Goal: Task Accomplishment & Management: Manage account settings

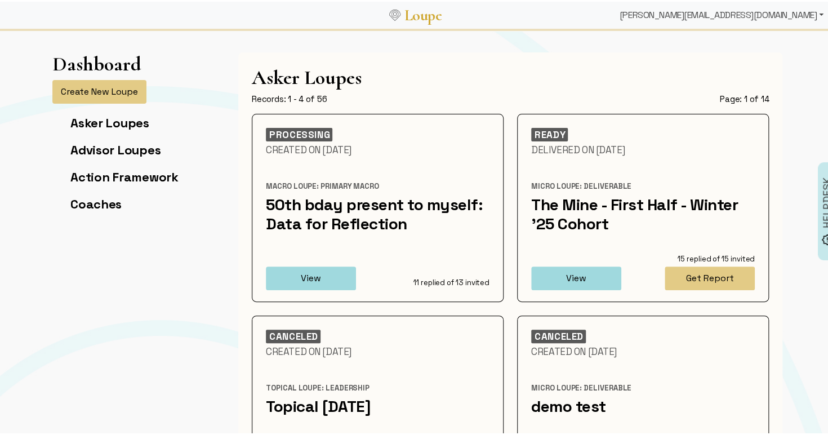
click at [772, 15] on div "[PERSON_NAME][EMAIL_ADDRESS][DOMAIN_NAME]" at bounding box center [721, 13] width 213 height 23
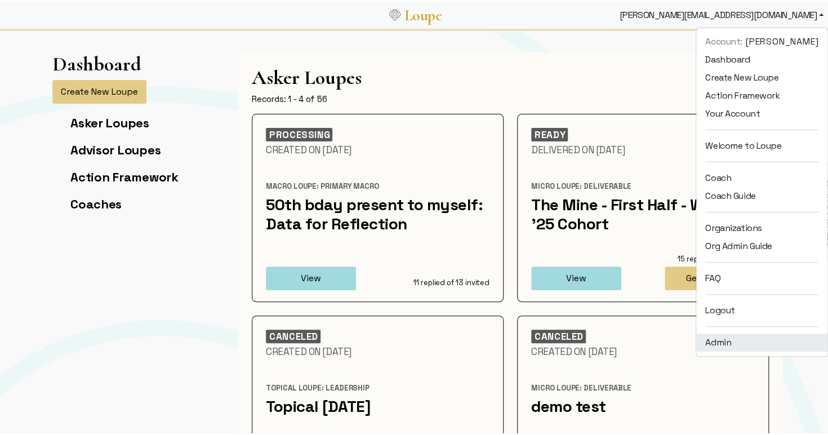
click at [764, 346] on link "Admin" at bounding box center [761, 341] width 131 height 18
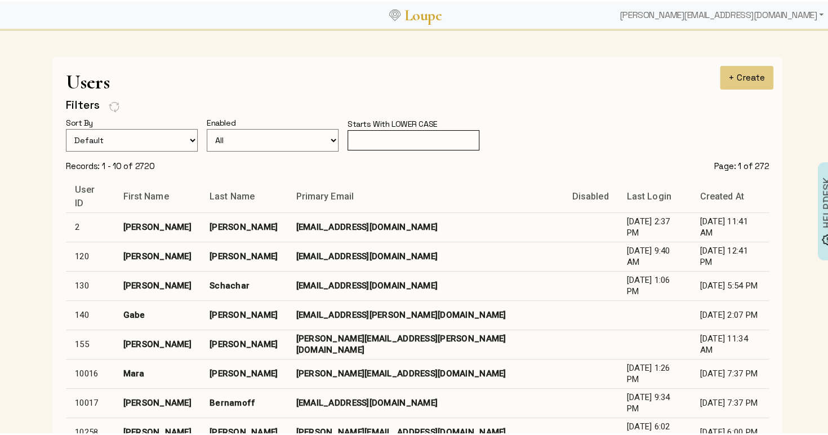
click at [399, 138] on input "text" at bounding box center [414, 138] width 132 height 21
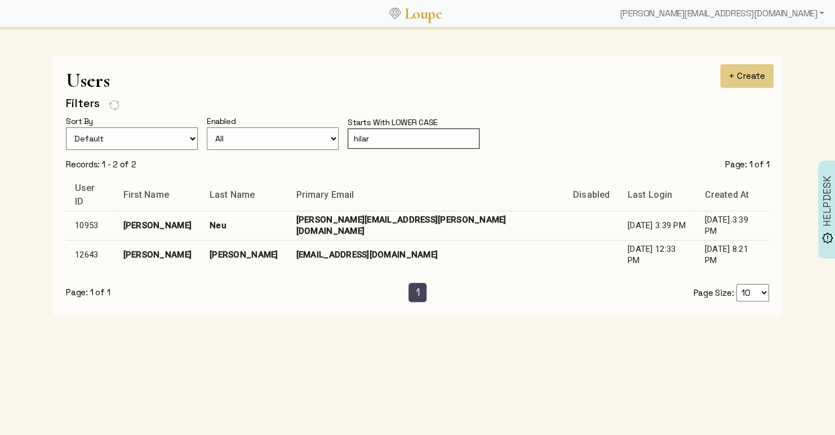
type input "hilar"
click at [375, 254] on td "[EMAIL_ADDRESS][DOMAIN_NAME]" at bounding box center [425, 254] width 277 height 29
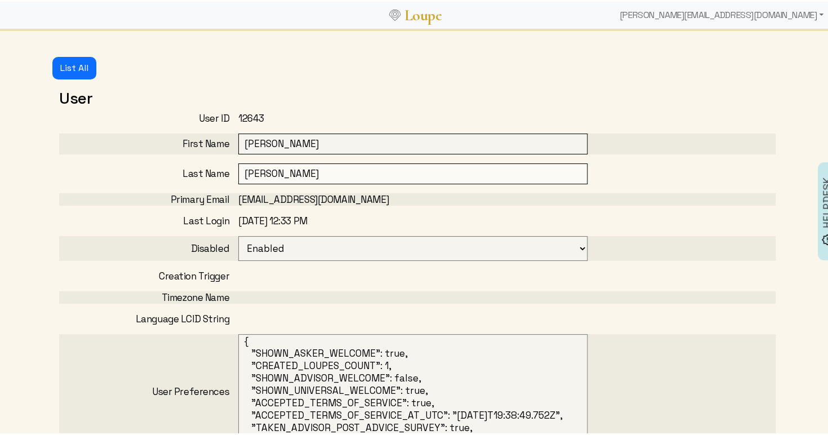
select select
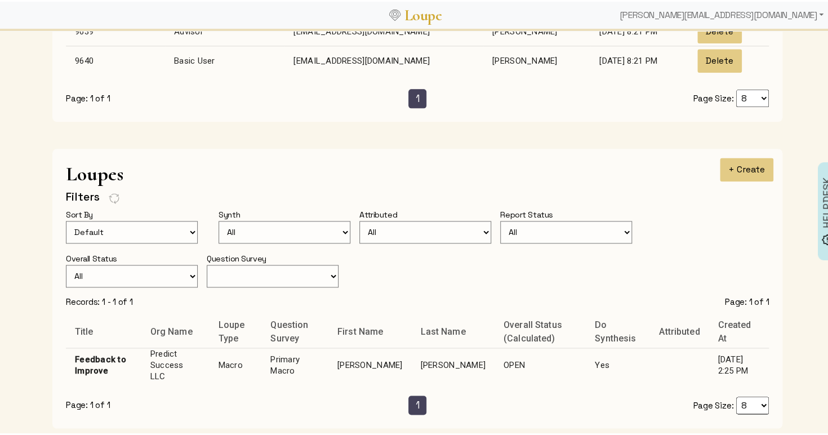
scroll to position [694, 0]
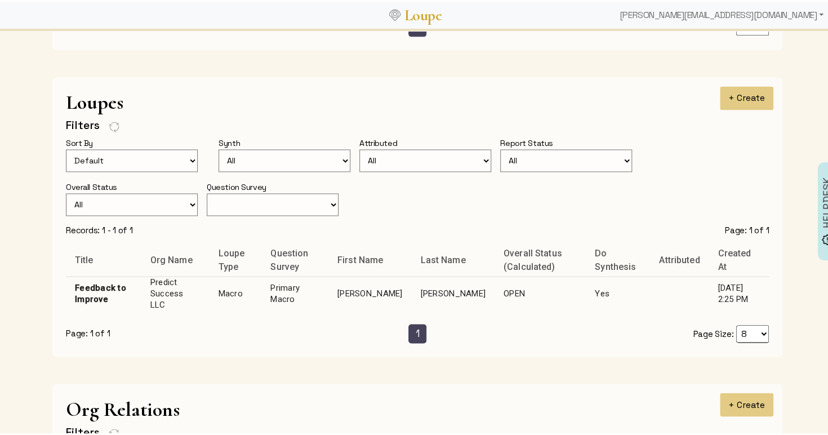
click at [363, 282] on td "[PERSON_NAME]" at bounding box center [369, 292] width 83 height 34
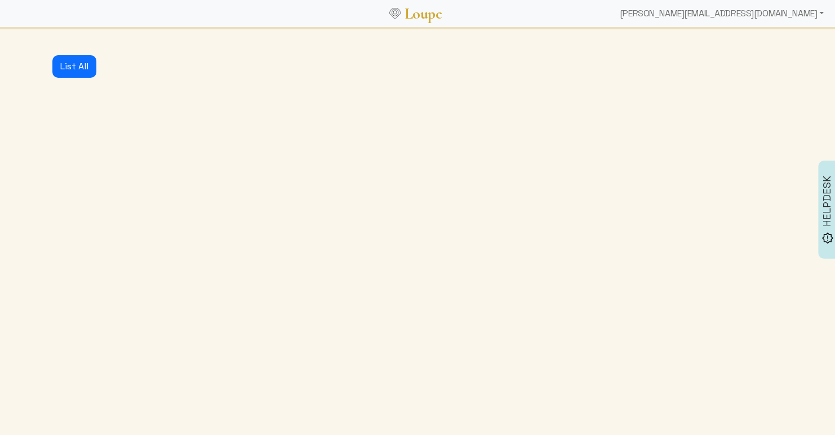
select select "3: MIN_ADVISORS_INVITED"
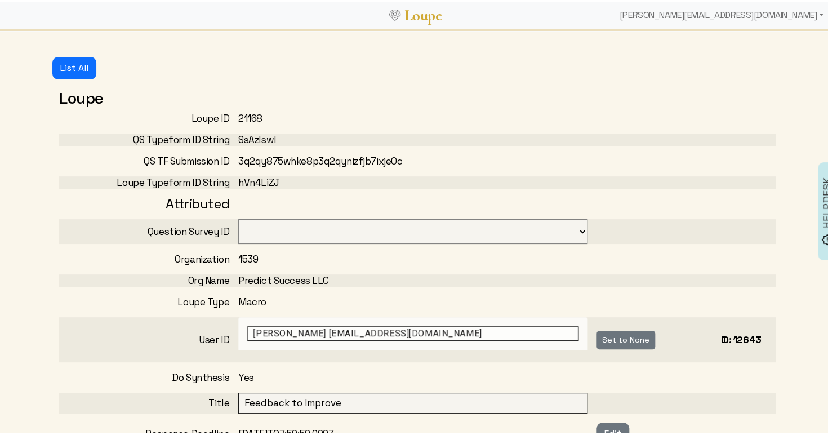
select select "3001"
